Goal: Task Accomplishment & Management: Use online tool/utility

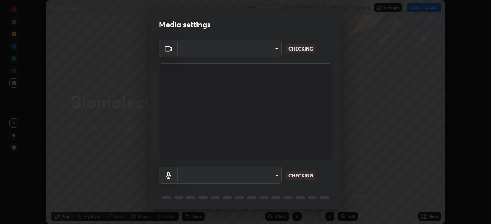
scroll to position [27, 0]
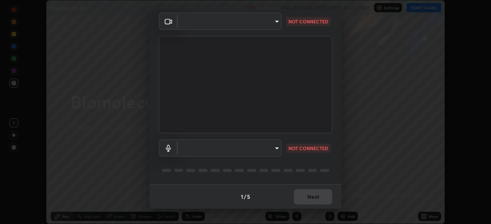
type input "ca2178d49a5cb12192a3fb46c4f9e24c845582a8c54499e9c28839f421edfd75"
type input "a052b0c9b15f65bc38c09db3059f0b6bd004a72af09c934e1b52ea5f8f5aedfe"
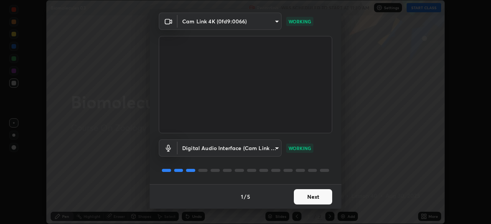
click at [311, 199] on button "Next" at bounding box center [313, 196] width 38 height 15
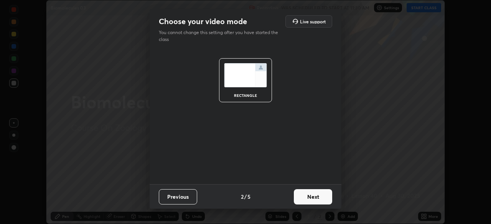
scroll to position [0, 0]
click at [307, 203] on button "Next" at bounding box center [313, 196] width 38 height 15
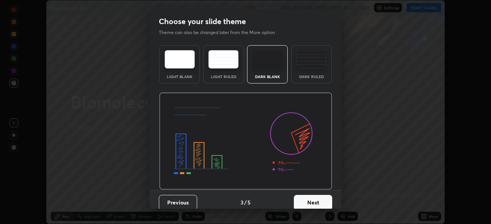
click at [312, 199] on button "Next" at bounding box center [313, 202] width 38 height 15
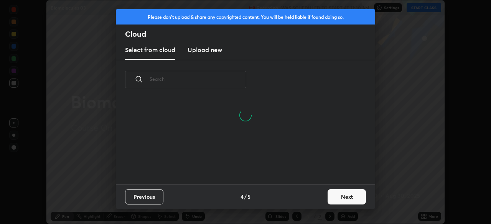
click at [352, 197] on button "Next" at bounding box center [346, 196] width 38 height 15
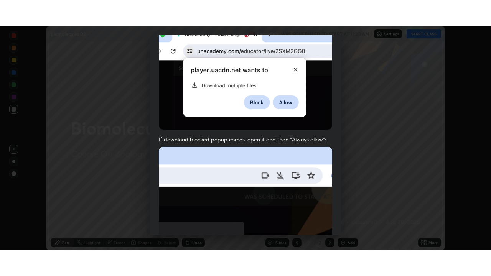
scroll to position [184, 0]
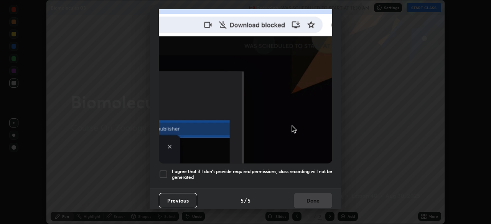
click at [164, 170] on div at bounding box center [163, 174] width 9 height 9
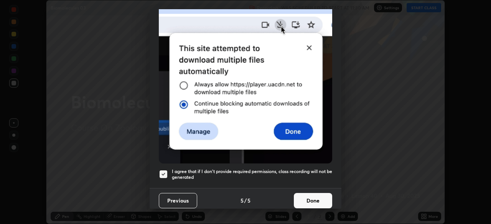
click at [316, 197] on button "Done" at bounding box center [313, 200] width 38 height 15
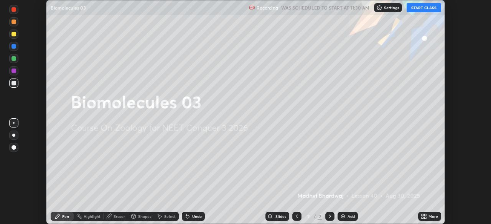
click at [417, 7] on button "START CLASS" at bounding box center [423, 7] width 34 height 9
click at [422, 215] on icon at bounding box center [422, 215] width 2 height 2
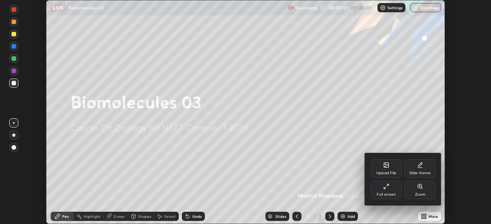
click at [384, 189] on icon at bounding box center [385, 188] width 2 height 2
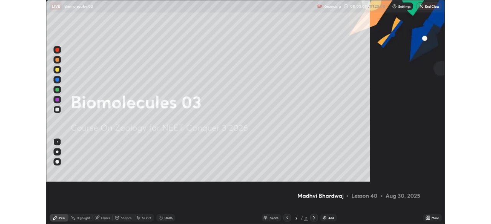
scroll to position [276, 491]
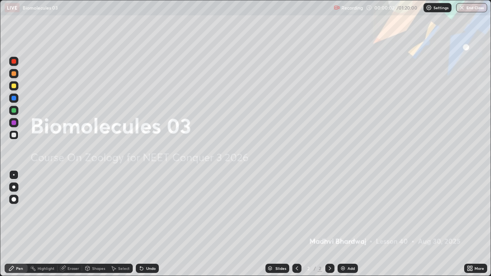
click at [349, 224] on div "Add" at bounding box center [350, 268] width 7 height 4
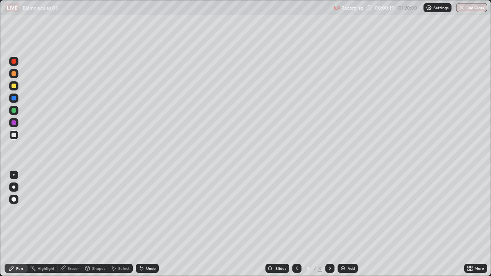
click at [18, 87] on div at bounding box center [13, 85] width 9 height 9
click at [151, 224] on div "Undo" at bounding box center [151, 268] width 10 height 4
click at [150, 224] on div "Undo" at bounding box center [147, 268] width 23 height 9
click at [150, 224] on div "Undo" at bounding box center [151, 268] width 10 height 4
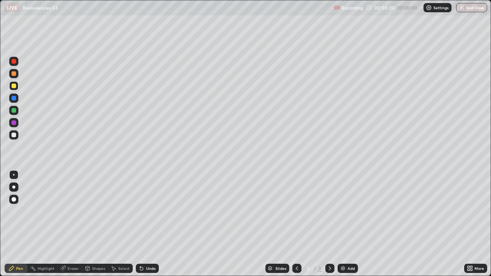
click at [149, 224] on div "Undo" at bounding box center [151, 268] width 10 height 4
click at [149, 224] on div "Undo" at bounding box center [147, 268] width 23 height 9
click at [15, 114] on div at bounding box center [13, 110] width 9 height 9
click at [14, 85] on div at bounding box center [13, 86] width 5 height 5
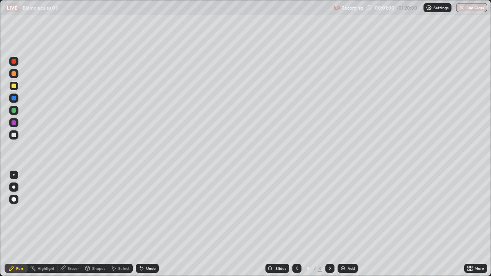
click at [14, 124] on div at bounding box center [13, 122] width 5 height 5
click at [14, 138] on div at bounding box center [13, 134] width 9 height 9
click at [328, 224] on icon at bounding box center [329, 268] width 2 height 4
click at [351, 224] on div "Add" at bounding box center [347, 268] width 20 height 9
click at [17, 86] on div at bounding box center [13, 85] width 9 height 9
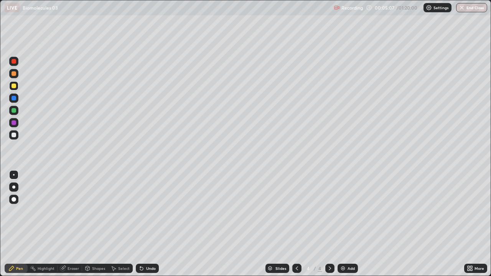
click at [18, 136] on div at bounding box center [13, 134] width 9 height 9
click at [18, 109] on div at bounding box center [13, 110] width 9 height 9
click at [15, 108] on div at bounding box center [13, 110] width 5 height 5
click at [16, 124] on div at bounding box center [13, 122] width 9 height 9
click at [18, 109] on div at bounding box center [13, 110] width 9 height 9
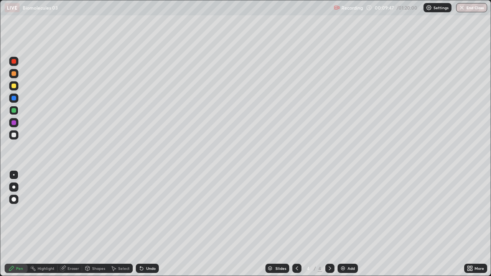
click at [17, 136] on div at bounding box center [13, 134] width 9 height 9
click at [333, 224] on div at bounding box center [329, 268] width 9 height 9
click at [351, 224] on div "Add" at bounding box center [347, 268] width 20 height 9
click at [18, 89] on div at bounding box center [13, 86] width 9 height 12
click at [296, 224] on icon at bounding box center [297, 268] width 2 height 4
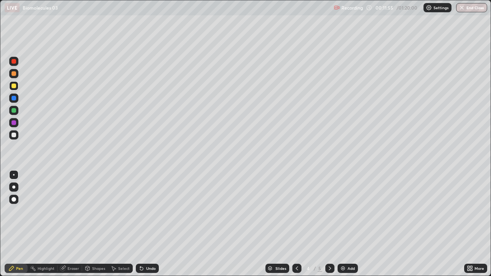
click at [296, 224] on icon at bounding box center [297, 268] width 6 height 6
click at [17, 137] on div at bounding box center [13, 134] width 9 height 9
click at [16, 135] on div at bounding box center [13, 134] width 9 height 9
click at [17, 62] on div at bounding box center [13, 61] width 9 height 9
click at [352, 224] on div "Add" at bounding box center [347, 268] width 20 height 9
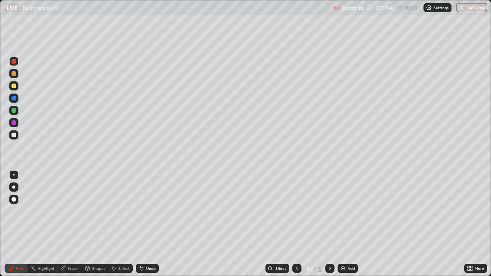
click at [17, 135] on div at bounding box center [13, 134] width 9 height 9
click at [154, 224] on div "Undo" at bounding box center [147, 268] width 23 height 9
click at [15, 86] on div at bounding box center [13, 86] width 5 height 5
click at [18, 111] on div at bounding box center [13, 110] width 9 height 9
click at [15, 136] on div at bounding box center [13, 135] width 5 height 5
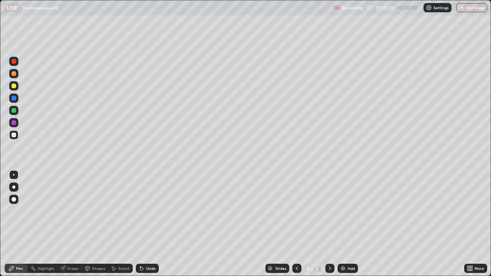
click at [18, 63] on div at bounding box center [13, 61] width 9 height 9
click at [351, 224] on div "Add" at bounding box center [347, 268] width 20 height 9
click at [17, 136] on div at bounding box center [13, 134] width 9 height 9
click at [296, 224] on icon at bounding box center [297, 268] width 6 height 6
click at [329, 224] on icon at bounding box center [330, 268] width 6 height 6
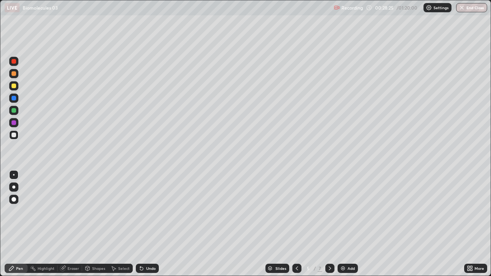
click at [16, 61] on div at bounding box center [13, 61] width 9 height 9
click at [295, 224] on icon at bounding box center [297, 268] width 6 height 6
click at [332, 224] on div at bounding box center [329, 268] width 9 height 9
click at [17, 85] on div at bounding box center [13, 85] width 9 height 9
click at [16, 134] on div at bounding box center [13, 134] width 9 height 9
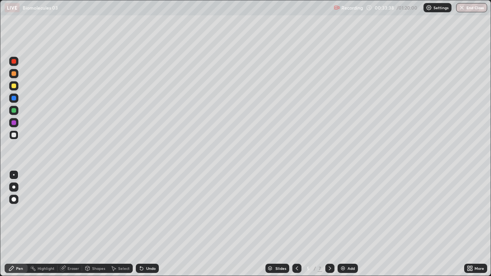
click at [464, 224] on div "More" at bounding box center [475, 268] width 23 height 9
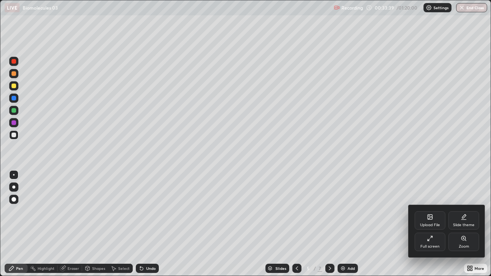
click at [427, 224] on div "Full screen" at bounding box center [429, 242] width 31 height 18
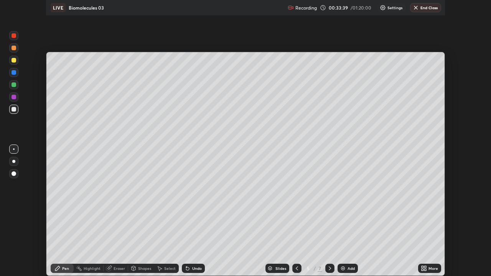
scroll to position [38107, 37841]
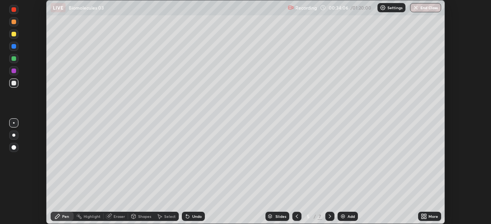
click at [476, 84] on div "Setting up your live class" at bounding box center [245, 112] width 491 height 224
click at [425, 217] on icon at bounding box center [423, 217] width 6 height 6
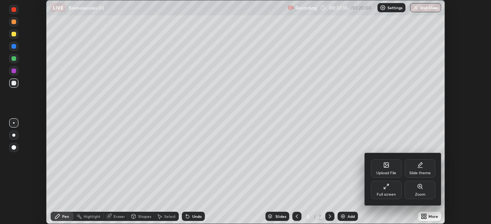
click at [422, 217] on div at bounding box center [245, 112] width 491 height 224
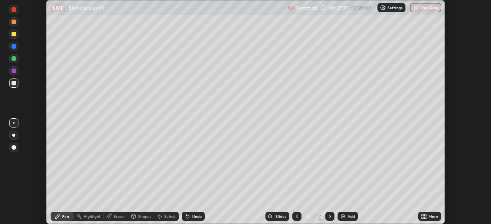
click at [422, 217] on icon at bounding box center [422, 218] width 2 height 2
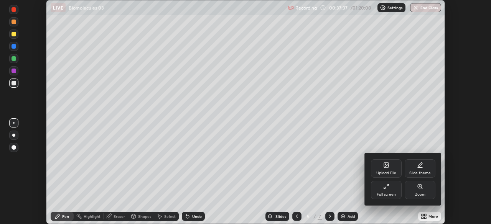
click at [390, 193] on div "Full screen" at bounding box center [385, 195] width 19 height 4
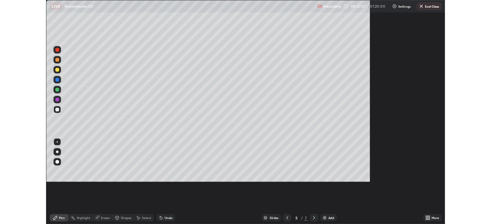
scroll to position [276, 491]
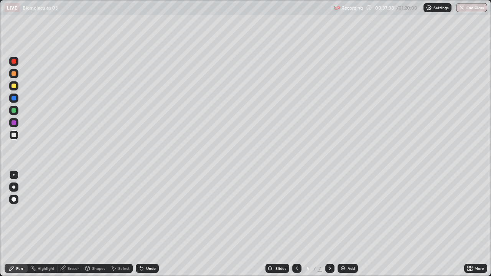
click at [353, 224] on div "Add" at bounding box center [350, 268] width 7 height 4
click at [16, 64] on div at bounding box center [13, 61] width 9 height 9
click at [18, 136] on div at bounding box center [13, 134] width 9 height 9
click at [17, 87] on div at bounding box center [13, 85] width 9 height 9
click at [349, 224] on div "Add" at bounding box center [347, 268] width 20 height 9
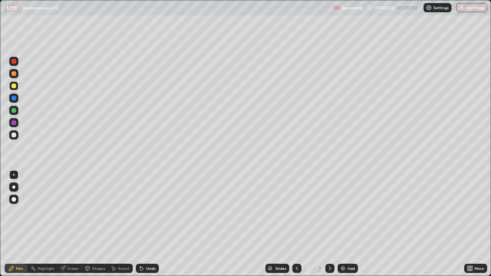
click at [16, 138] on div at bounding box center [13, 134] width 9 height 9
click at [296, 224] on icon at bounding box center [297, 268] width 6 height 6
click at [328, 224] on icon at bounding box center [329, 268] width 2 height 4
click at [353, 224] on div "Add" at bounding box center [350, 268] width 7 height 4
click at [18, 88] on div at bounding box center [13, 86] width 9 height 12
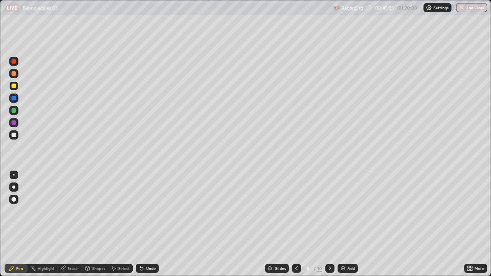
click at [18, 134] on div at bounding box center [13, 134] width 9 height 9
click at [471, 224] on icon at bounding box center [469, 268] width 6 height 6
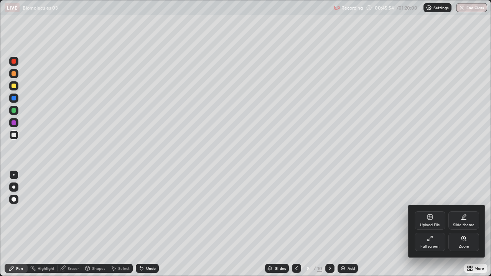
click at [427, 224] on icon at bounding box center [430, 238] width 6 height 6
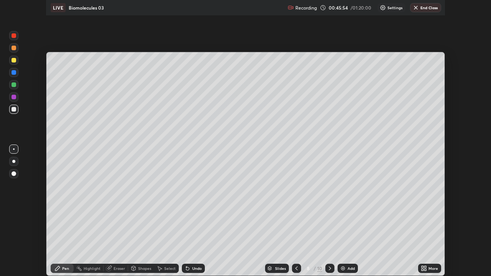
scroll to position [38107, 37841]
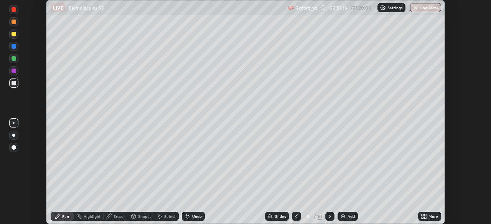
click at [347, 217] on div "Add" at bounding box center [350, 217] width 7 height 4
click at [298, 214] on icon at bounding box center [297, 217] width 6 height 6
click at [425, 215] on icon at bounding box center [425, 215] width 2 height 2
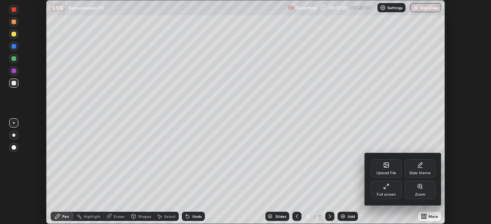
click at [384, 187] on icon at bounding box center [386, 187] width 6 height 6
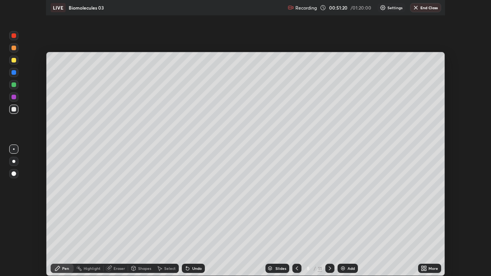
scroll to position [276, 491]
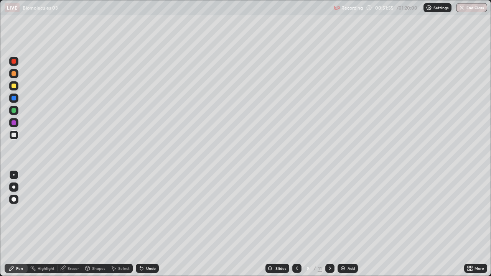
click at [18, 89] on div at bounding box center [13, 86] width 9 height 12
click at [348, 224] on div "Add" at bounding box center [350, 268] width 7 height 4
click at [13, 136] on div at bounding box center [13, 135] width 5 height 5
click at [18, 88] on div at bounding box center [13, 85] width 9 height 9
click at [17, 135] on div at bounding box center [13, 134] width 9 height 9
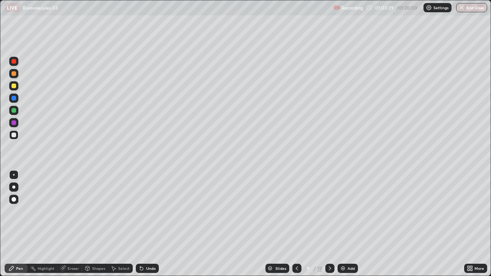
click at [355, 224] on div "Add" at bounding box center [347, 268] width 20 height 9
click at [292, 224] on div at bounding box center [296, 268] width 9 height 9
click at [350, 224] on div "Add" at bounding box center [350, 268] width 7 height 4
click at [14, 85] on div at bounding box center [13, 86] width 5 height 5
click at [18, 133] on div at bounding box center [13, 134] width 9 height 9
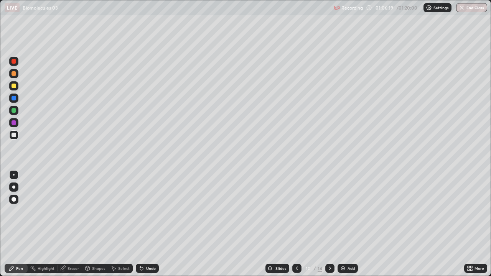
click at [20, 87] on div at bounding box center [14, 86] width 12 height 12
click at [155, 224] on div "Undo" at bounding box center [147, 268] width 23 height 9
click at [154, 224] on div "Undo" at bounding box center [151, 268] width 10 height 4
click at [14, 137] on div at bounding box center [13, 135] width 5 height 5
click at [75, 224] on div "Eraser" at bounding box center [72, 268] width 11 height 4
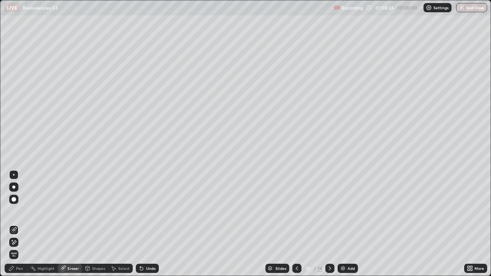
click at [23, 224] on div "Pen" at bounding box center [19, 268] width 7 height 4
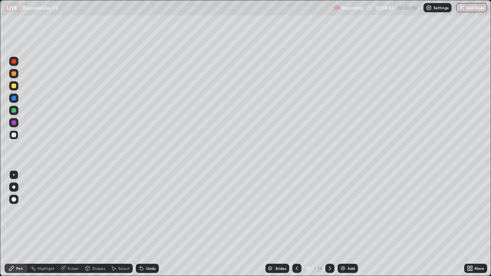
click at [14, 135] on div at bounding box center [13, 135] width 5 height 5
click at [348, 224] on div "Add" at bounding box center [350, 268] width 7 height 4
click at [14, 86] on div at bounding box center [13, 86] width 5 height 5
click at [18, 135] on div at bounding box center [13, 134] width 9 height 9
click at [14, 110] on div at bounding box center [13, 110] width 5 height 5
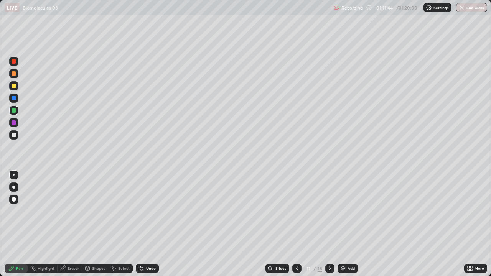
click at [152, 224] on div "Undo" at bounding box center [151, 268] width 10 height 4
click at [17, 134] on div at bounding box center [13, 134] width 9 height 9
click at [18, 87] on div at bounding box center [13, 85] width 9 height 9
click at [20, 110] on div at bounding box center [14, 110] width 12 height 12
click at [15, 89] on div at bounding box center [13, 85] width 9 height 9
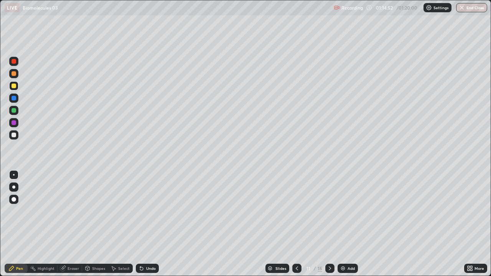
click at [14, 136] on div at bounding box center [13, 135] width 5 height 5
click at [466, 8] on button "End Class" at bounding box center [472, 7] width 30 height 9
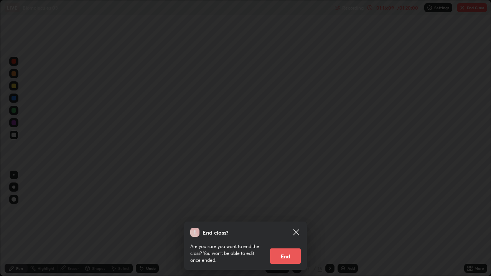
click at [307, 224] on div "End class? Are you sure you want to end the class? You won’t be able to edit on…" at bounding box center [245, 138] width 491 height 276
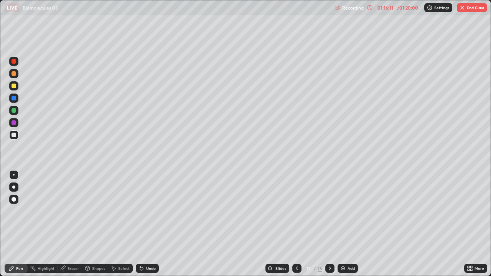
click at [461, 5] on img "button" at bounding box center [462, 8] width 6 height 6
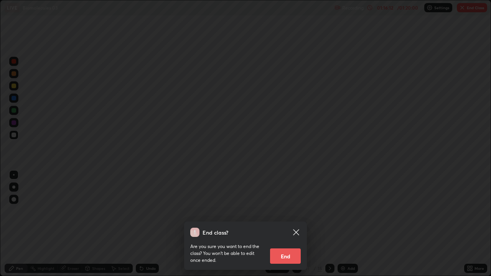
click at [290, 224] on button "End" at bounding box center [285, 255] width 31 height 15
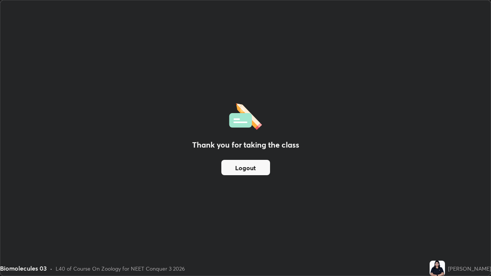
click at [256, 174] on button "Logout" at bounding box center [245, 167] width 49 height 15
click at [242, 169] on button "Logout" at bounding box center [245, 167] width 49 height 15
